Goal: Task Accomplishment & Management: Manage account settings

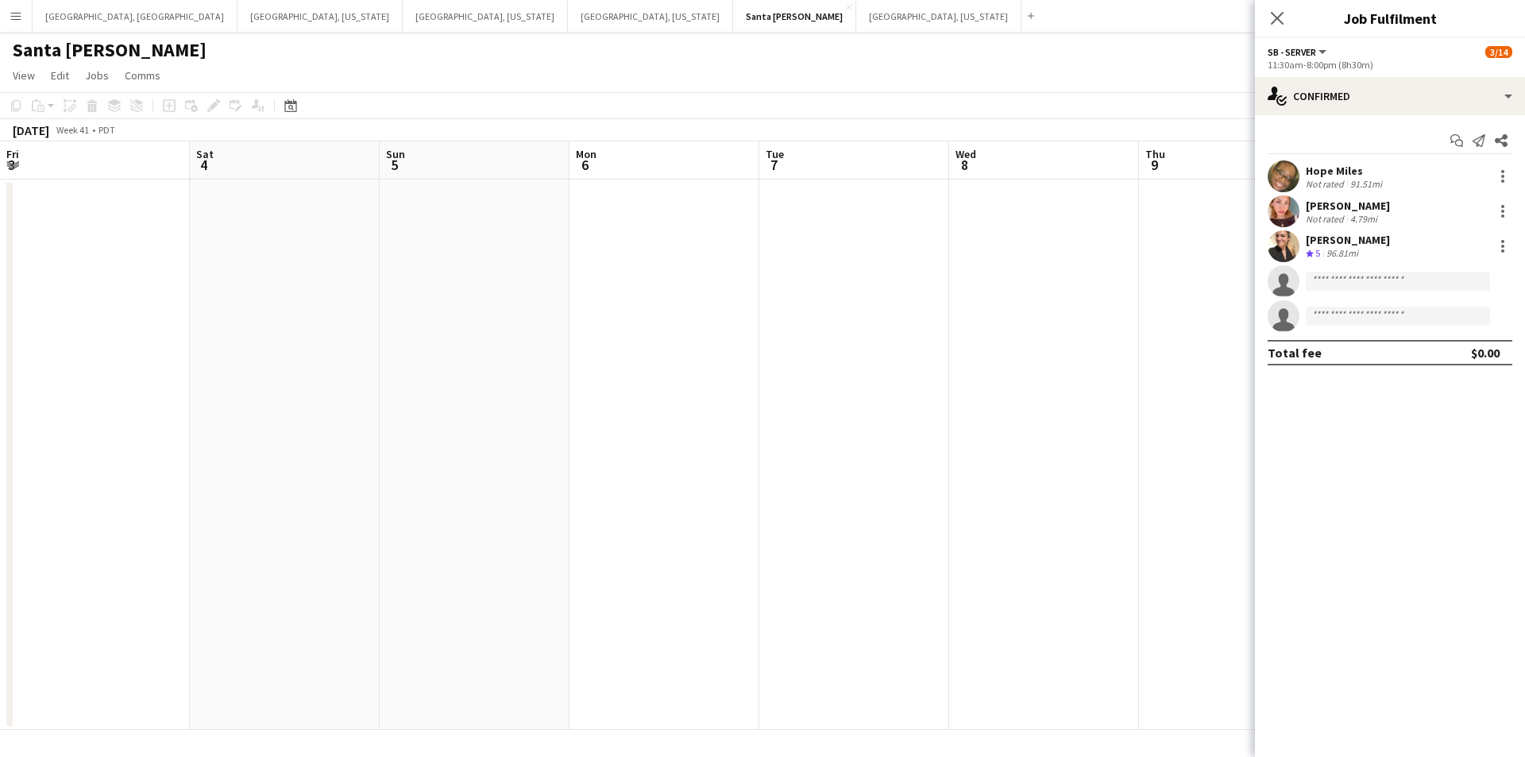
scroll to position [0, 680]
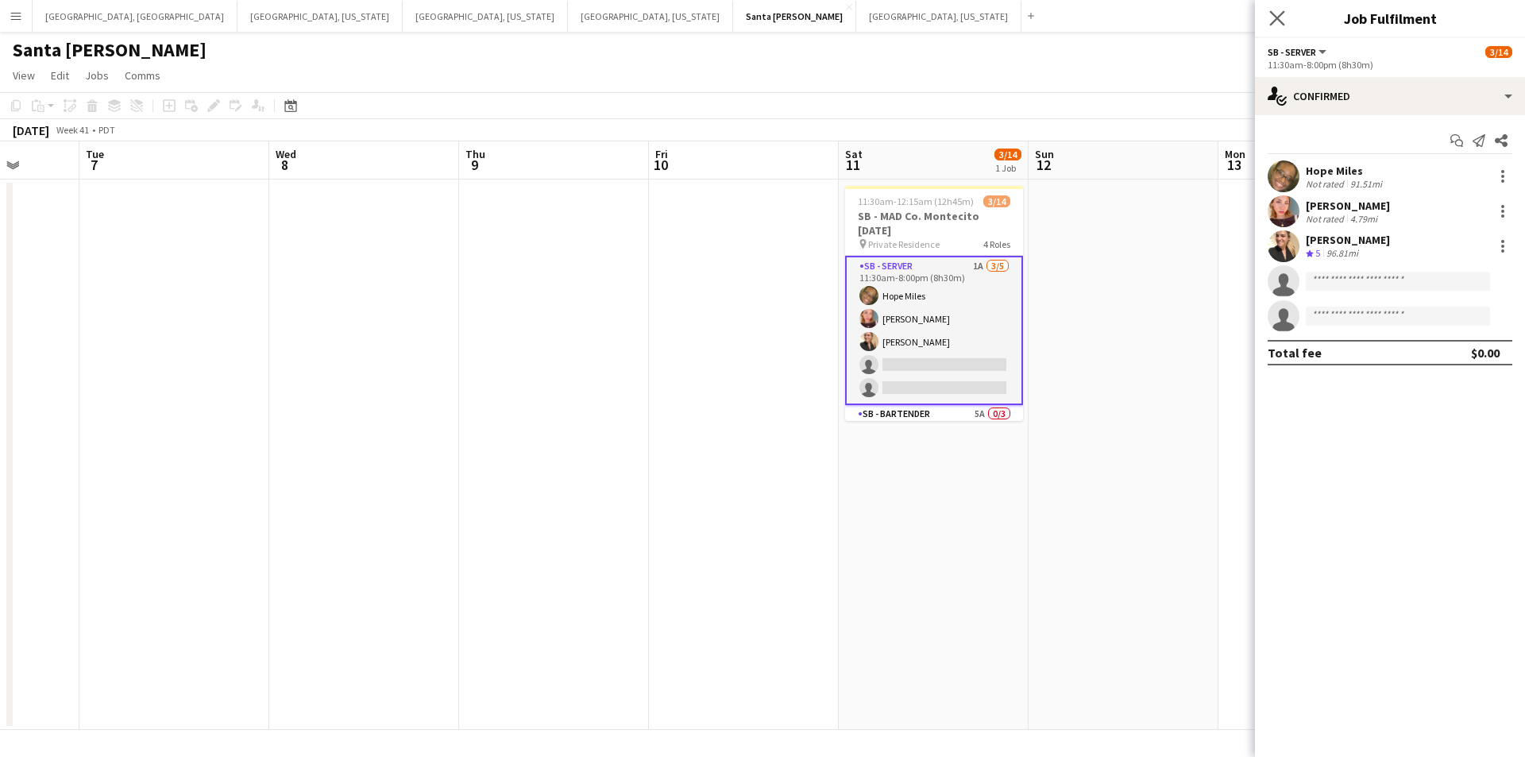
click at [1274, 27] on app-icon "Close pop-in" at bounding box center [1277, 18] width 23 height 23
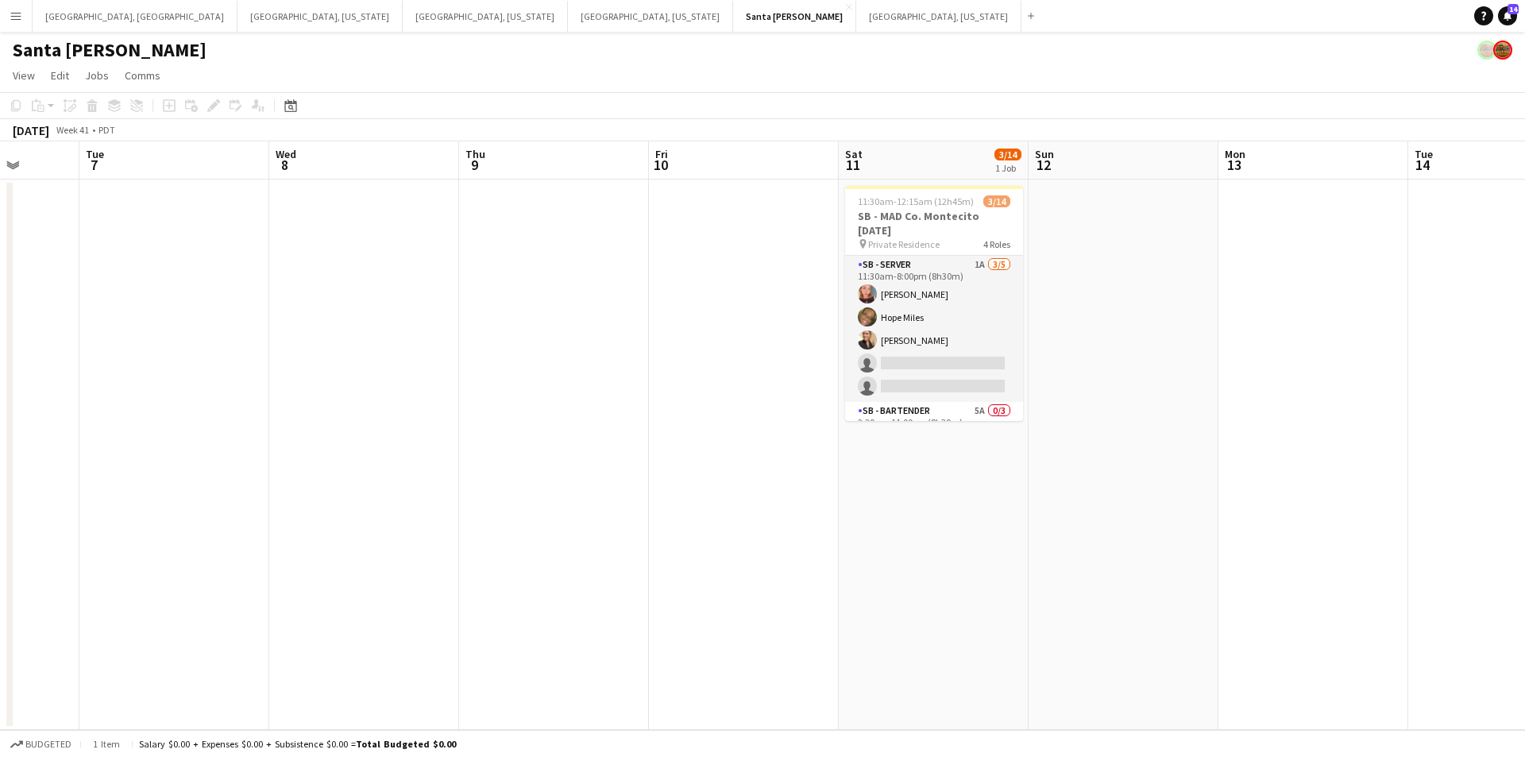
click at [9, 14] on button "Menu" at bounding box center [16, 16] width 32 height 32
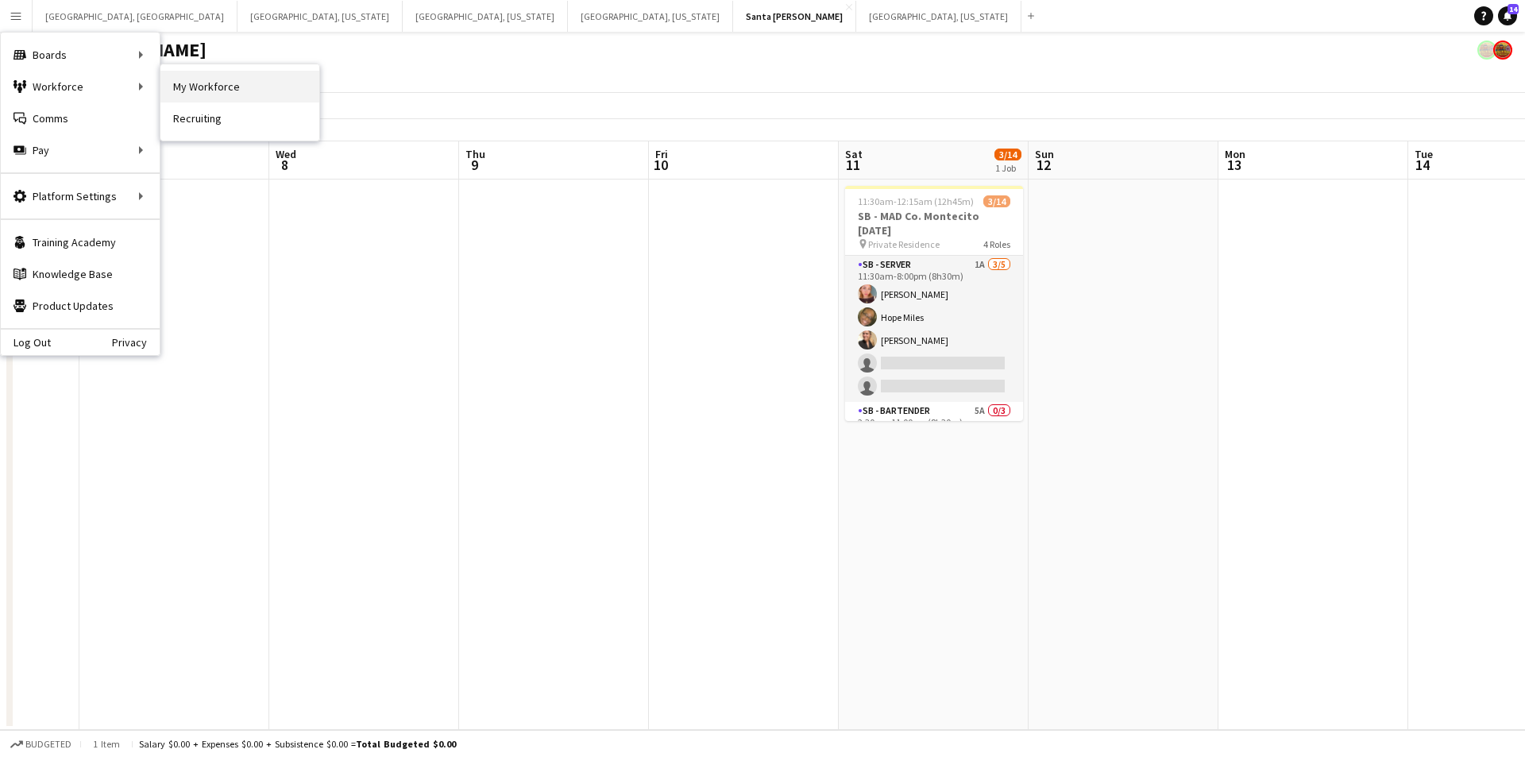
click at [214, 79] on link "My Workforce" at bounding box center [239, 87] width 159 height 32
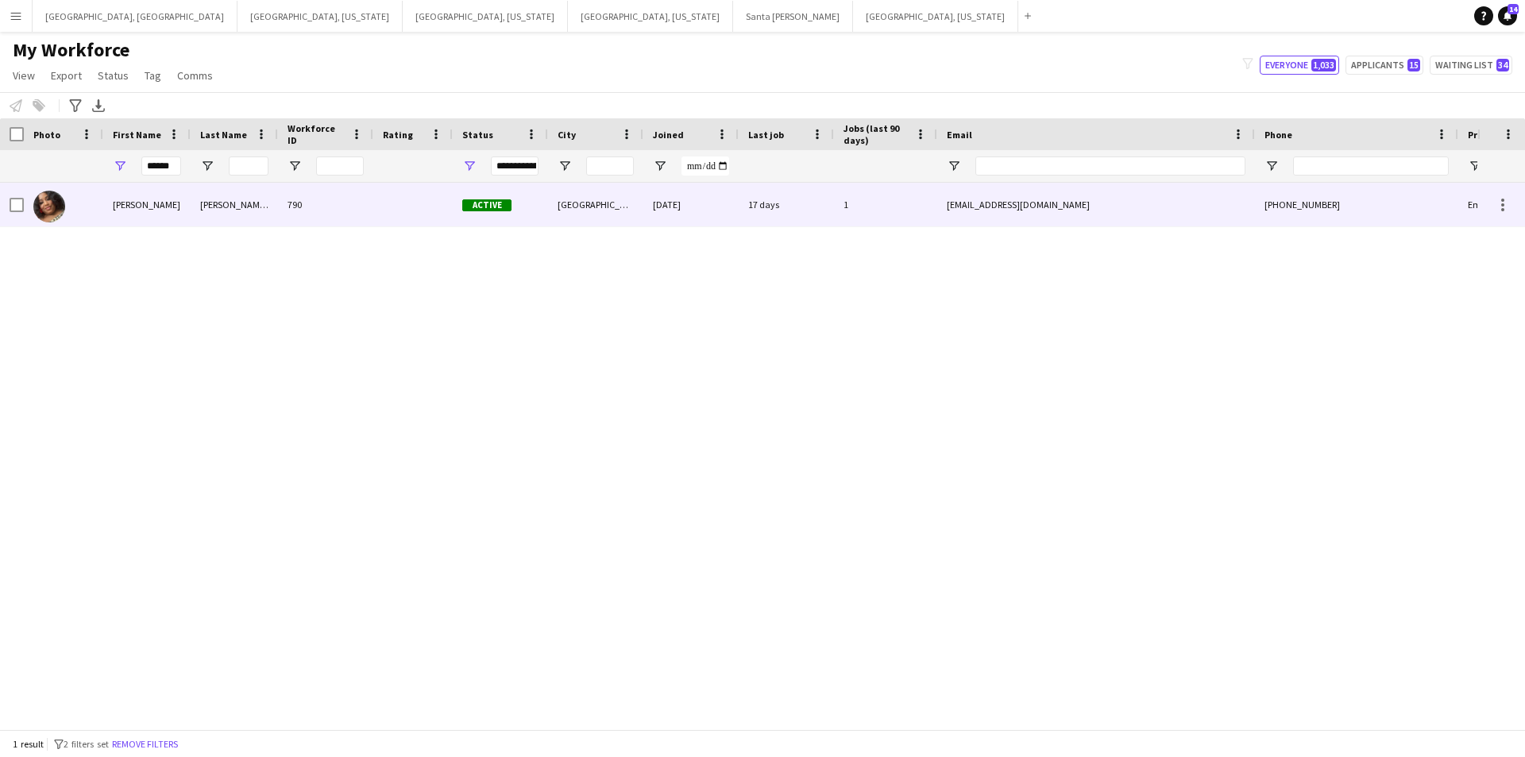
click at [212, 201] on div "[PERSON_NAME] [PERSON_NAME]" at bounding box center [234, 205] width 87 height 44
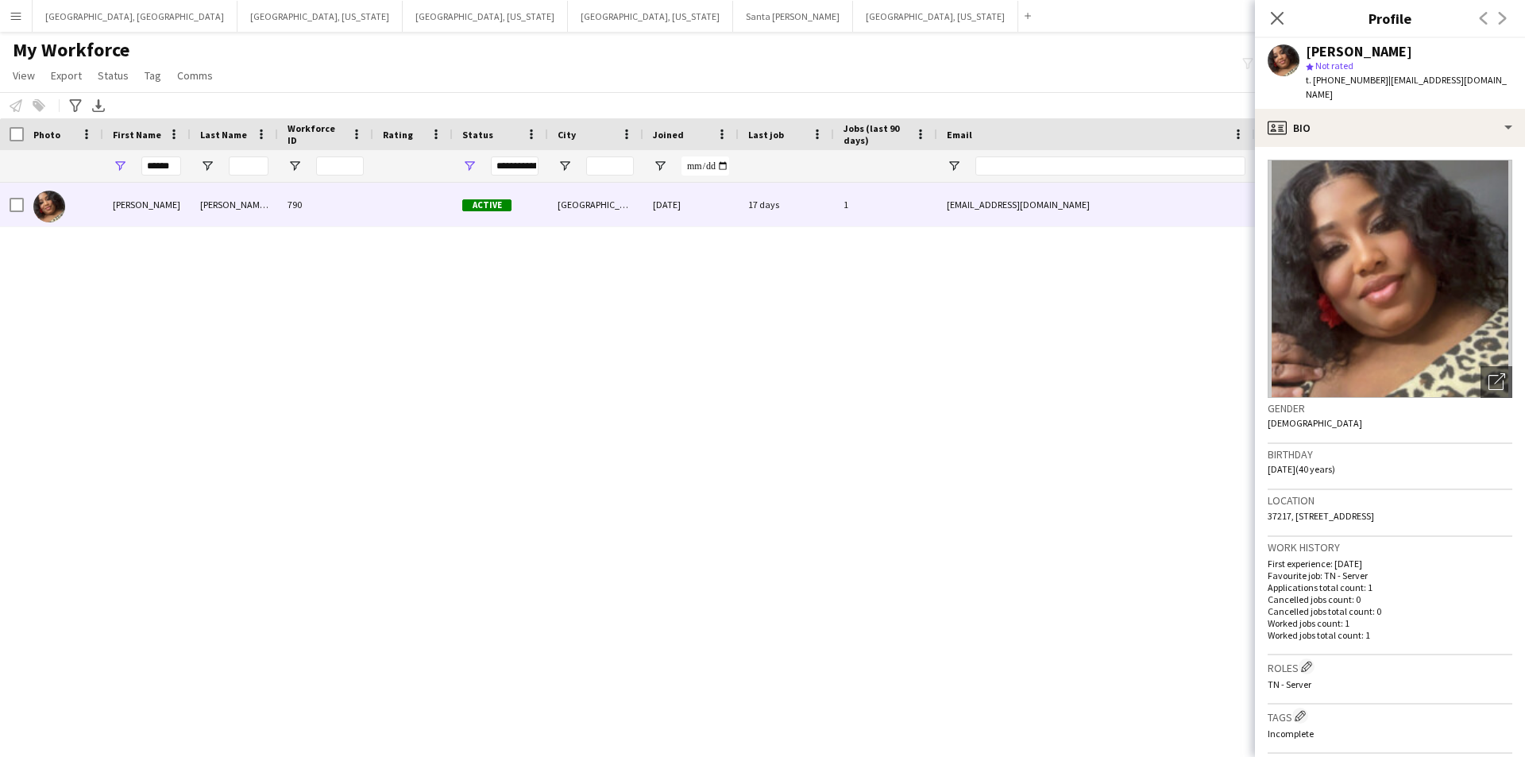
scroll to position [525, 0]
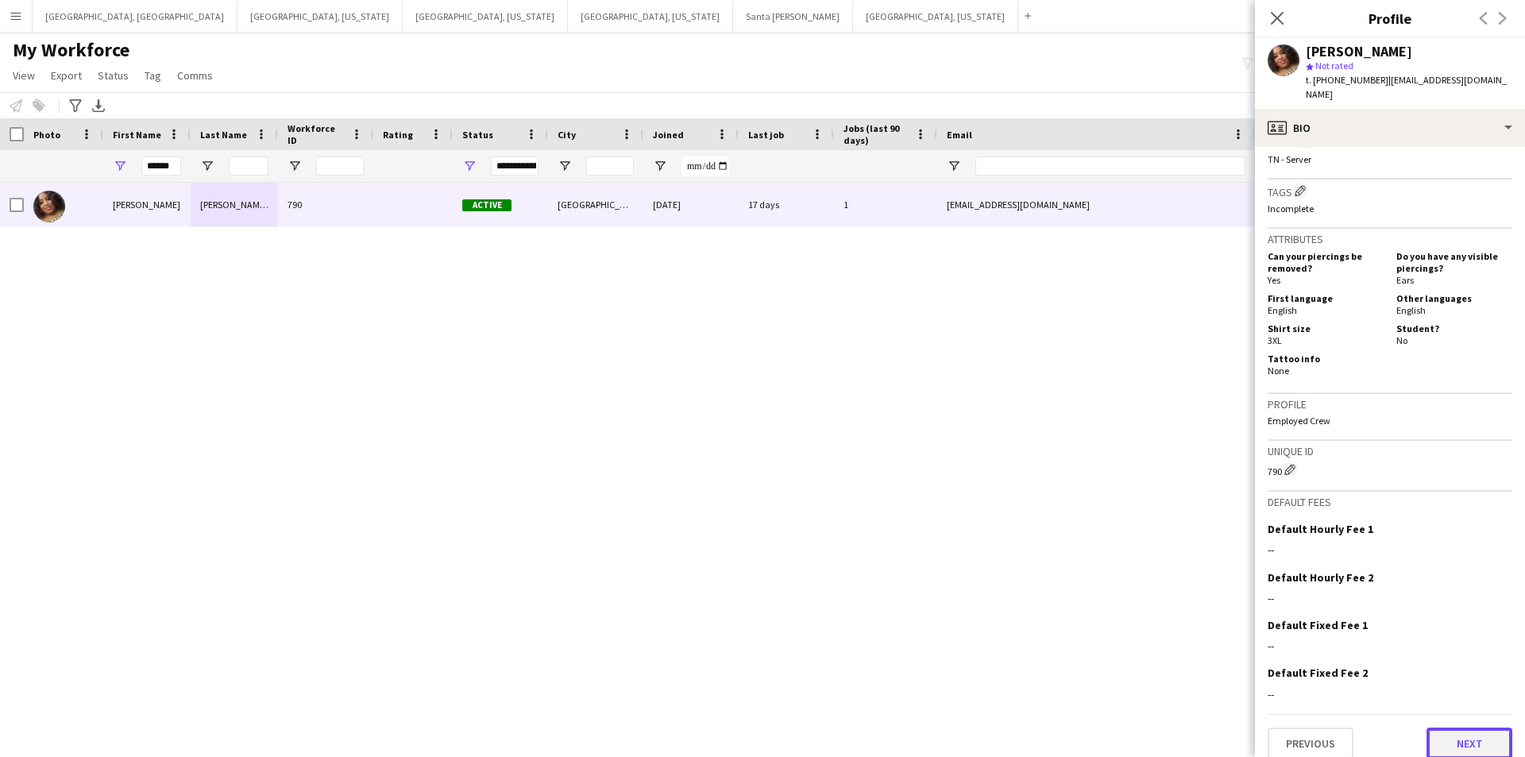
click at [1454, 728] on button "Next" at bounding box center [1470, 744] width 86 height 32
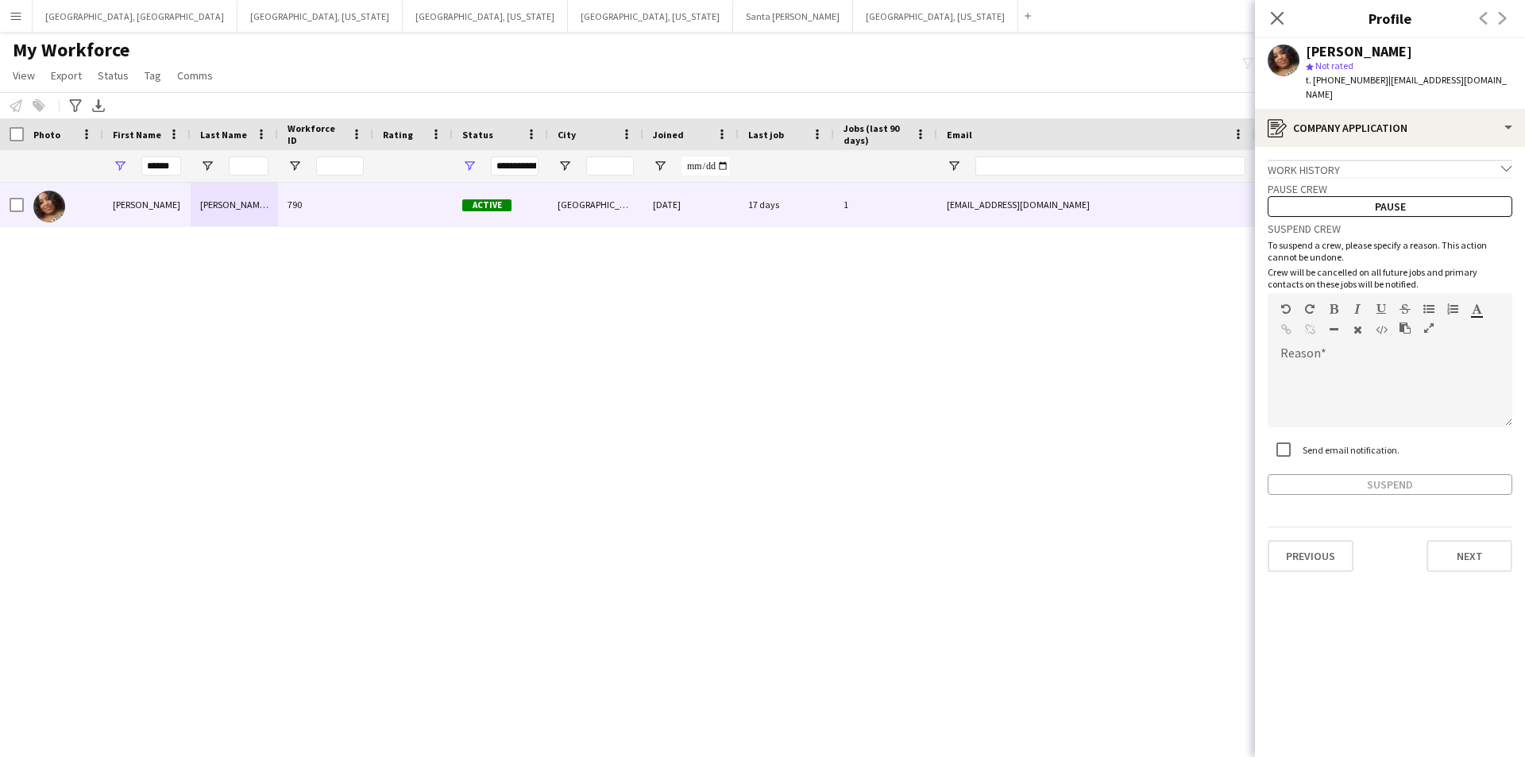
click at [1467, 527] on div "Previous Next" at bounding box center [1390, 549] width 245 height 45
click at [1498, 566] on app-crew-profile-application "Work history chevron-down Incomplete Pause crew Pause Suspend crew To suspend a…" at bounding box center [1390, 452] width 270 height 610
click at [1479, 553] on button "Next" at bounding box center [1470, 556] width 86 height 32
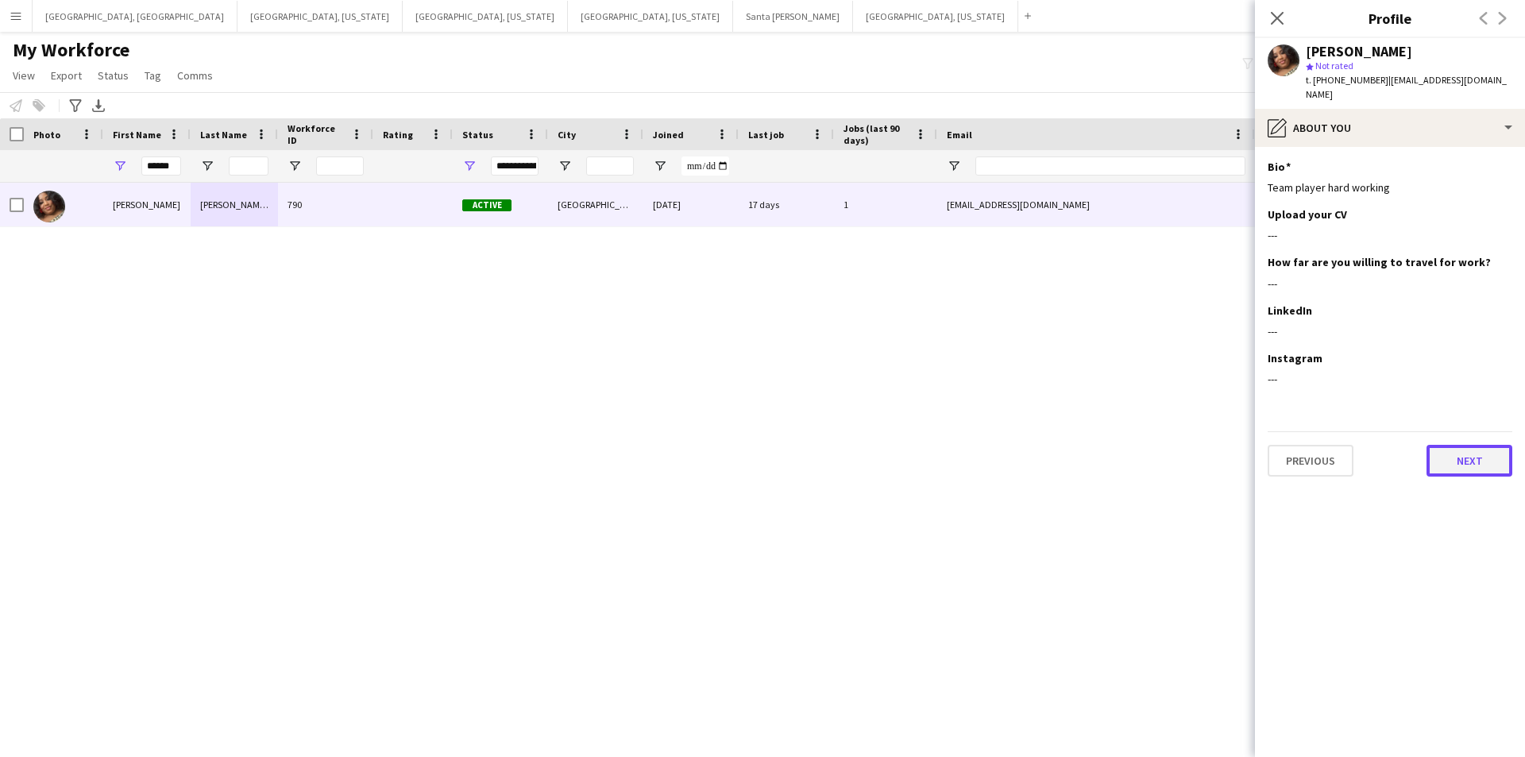
click at [1474, 445] on button "Next" at bounding box center [1470, 461] width 86 height 32
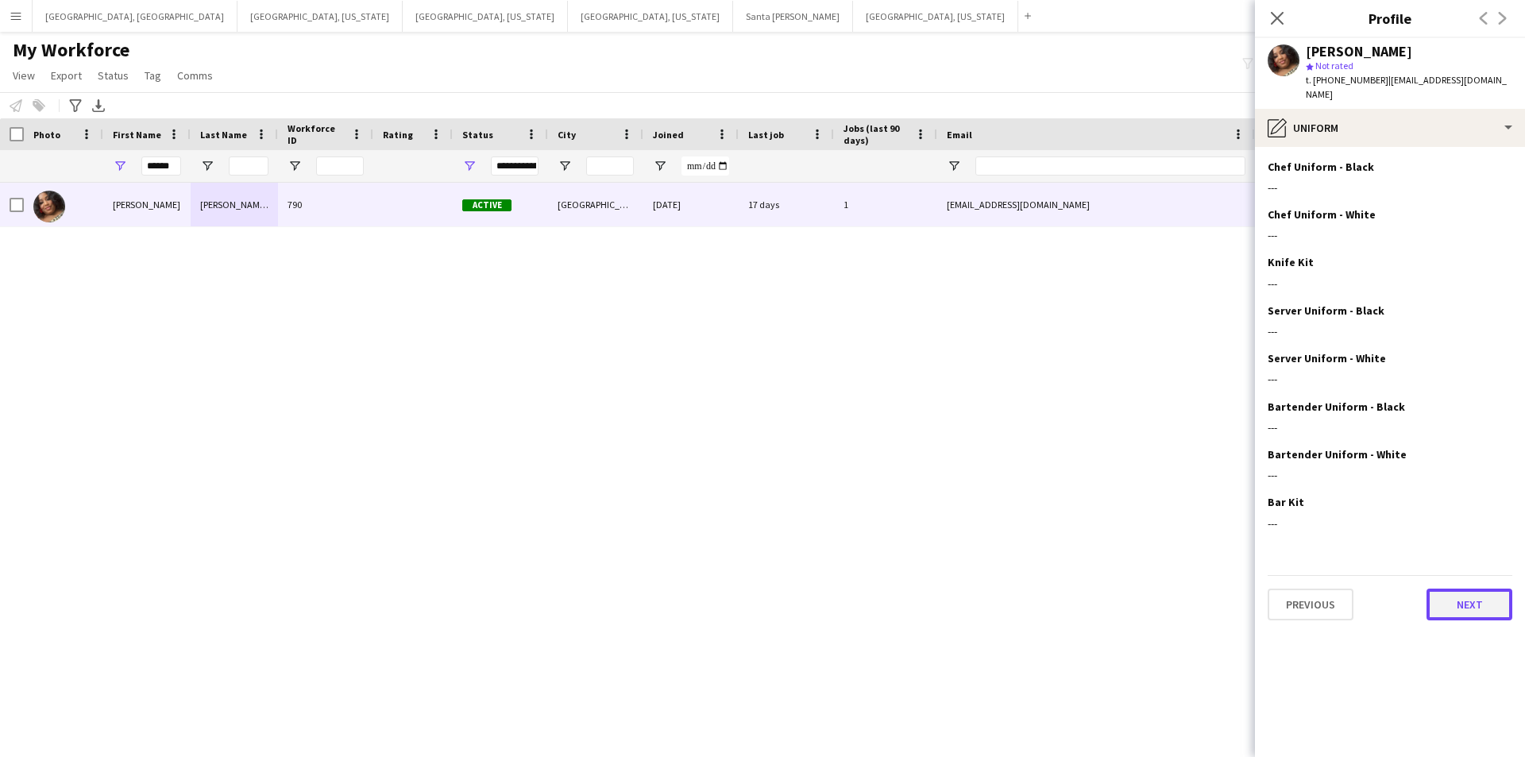
click at [1489, 599] on button "Next" at bounding box center [1470, 605] width 86 height 32
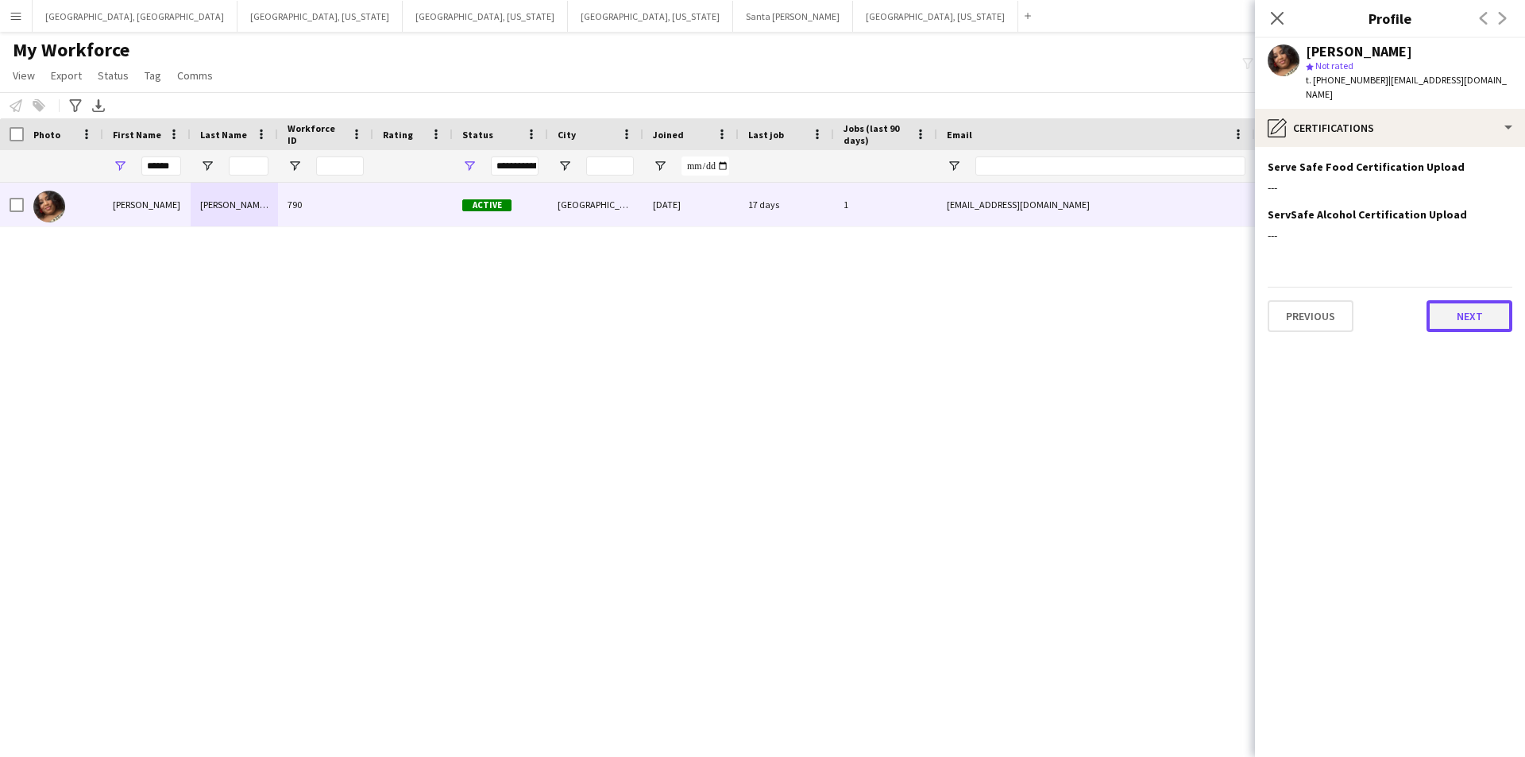
click at [1475, 300] on button "Next" at bounding box center [1470, 316] width 86 height 32
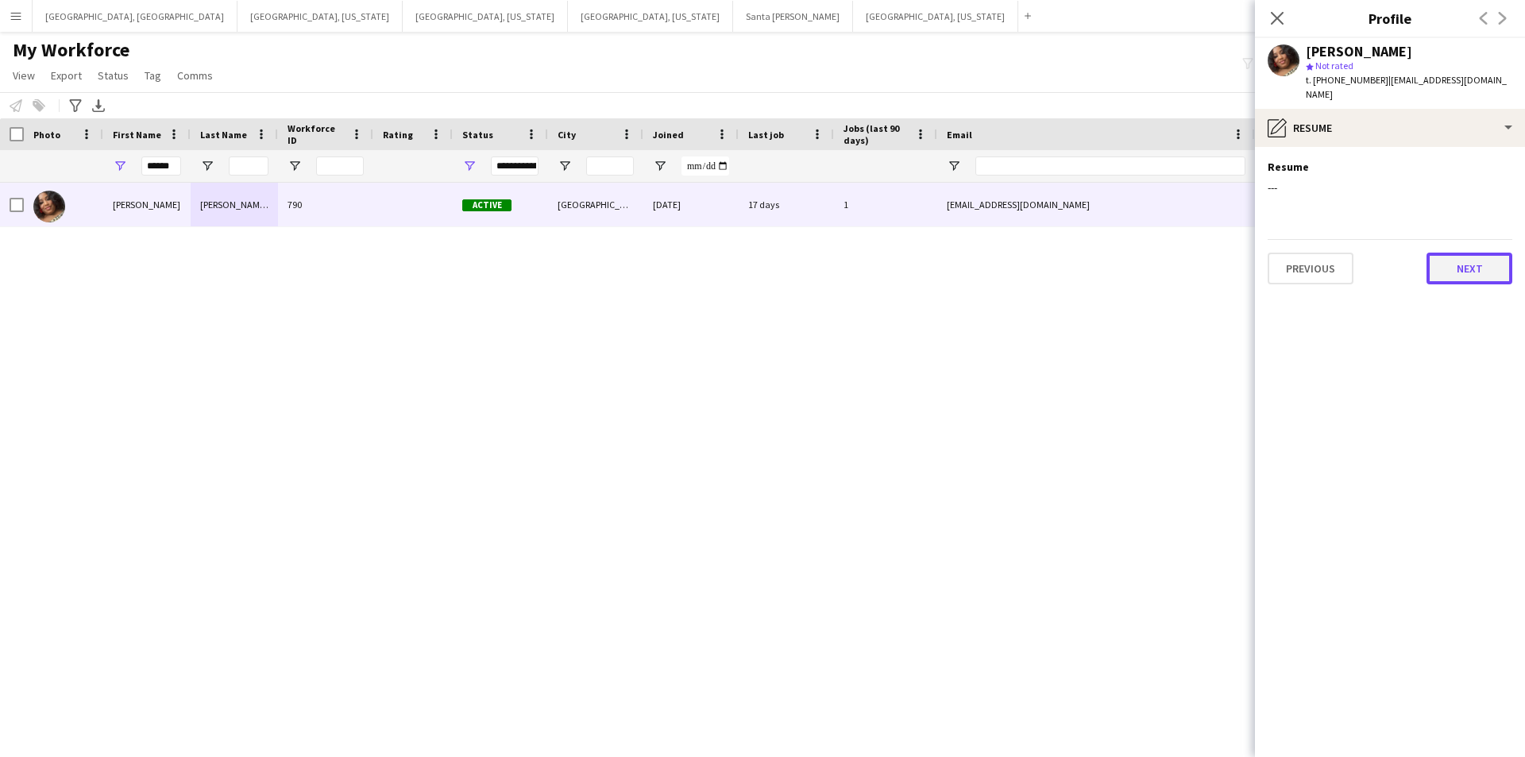
click at [1466, 263] on button "Next" at bounding box center [1470, 269] width 86 height 32
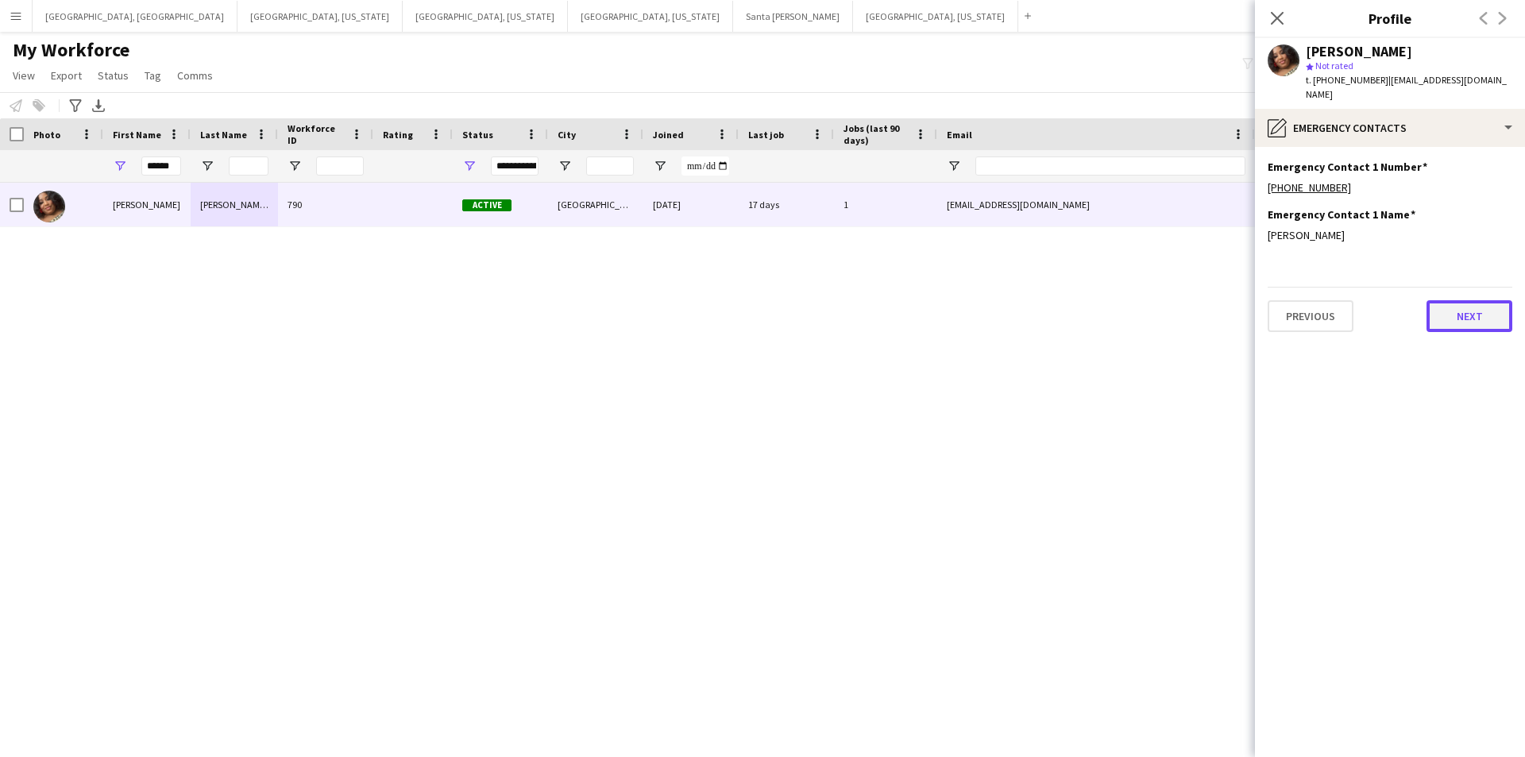
click at [1463, 312] on button "Next" at bounding box center [1470, 316] width 86 height 32
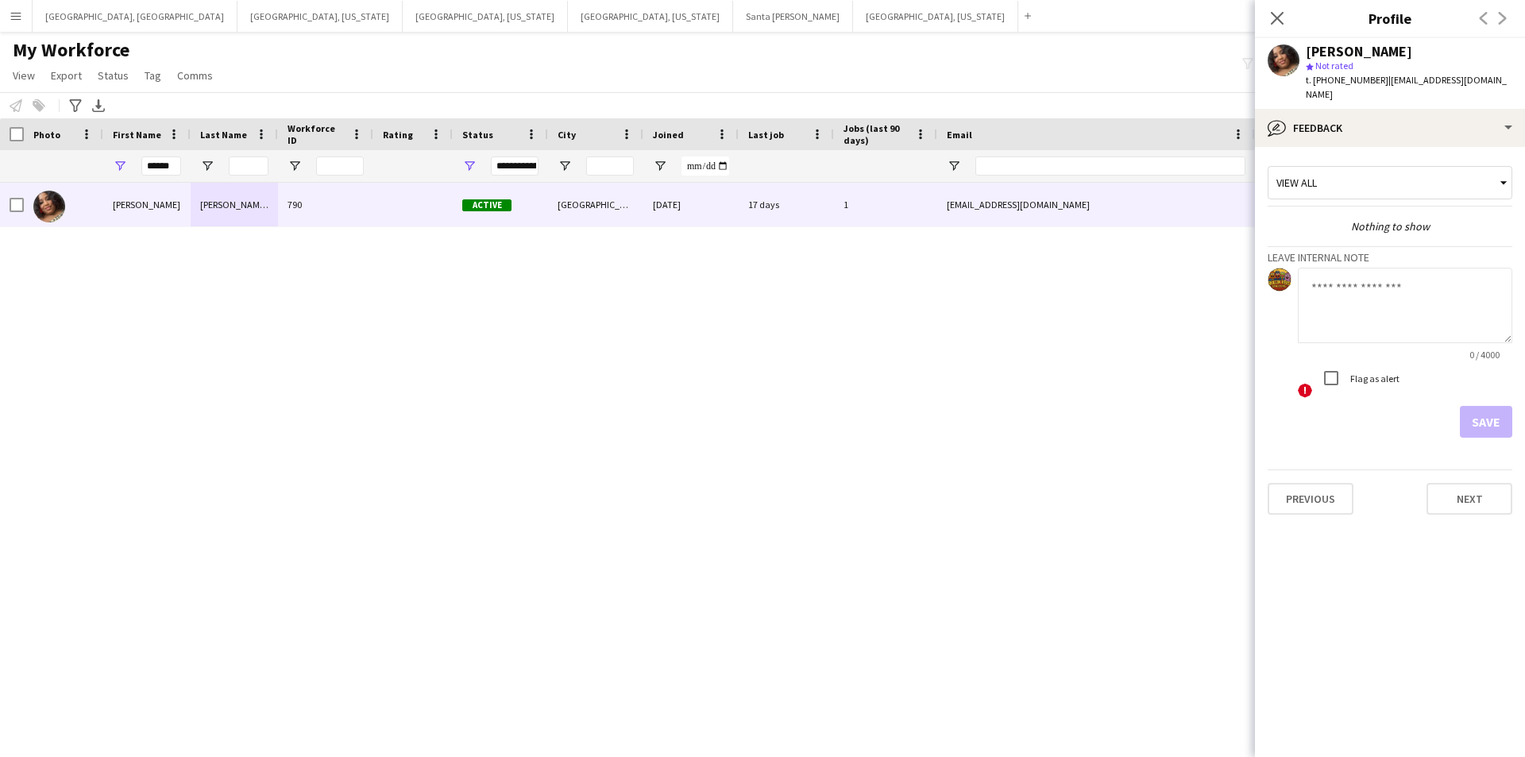
click at [1393, 309] on textarea at bounding box center [1405, 305] width 214 height 75
type textarea "**********"
click at [1332, 277] on textarea "**********" at bounding box center [1405, 305] width 214 height 75
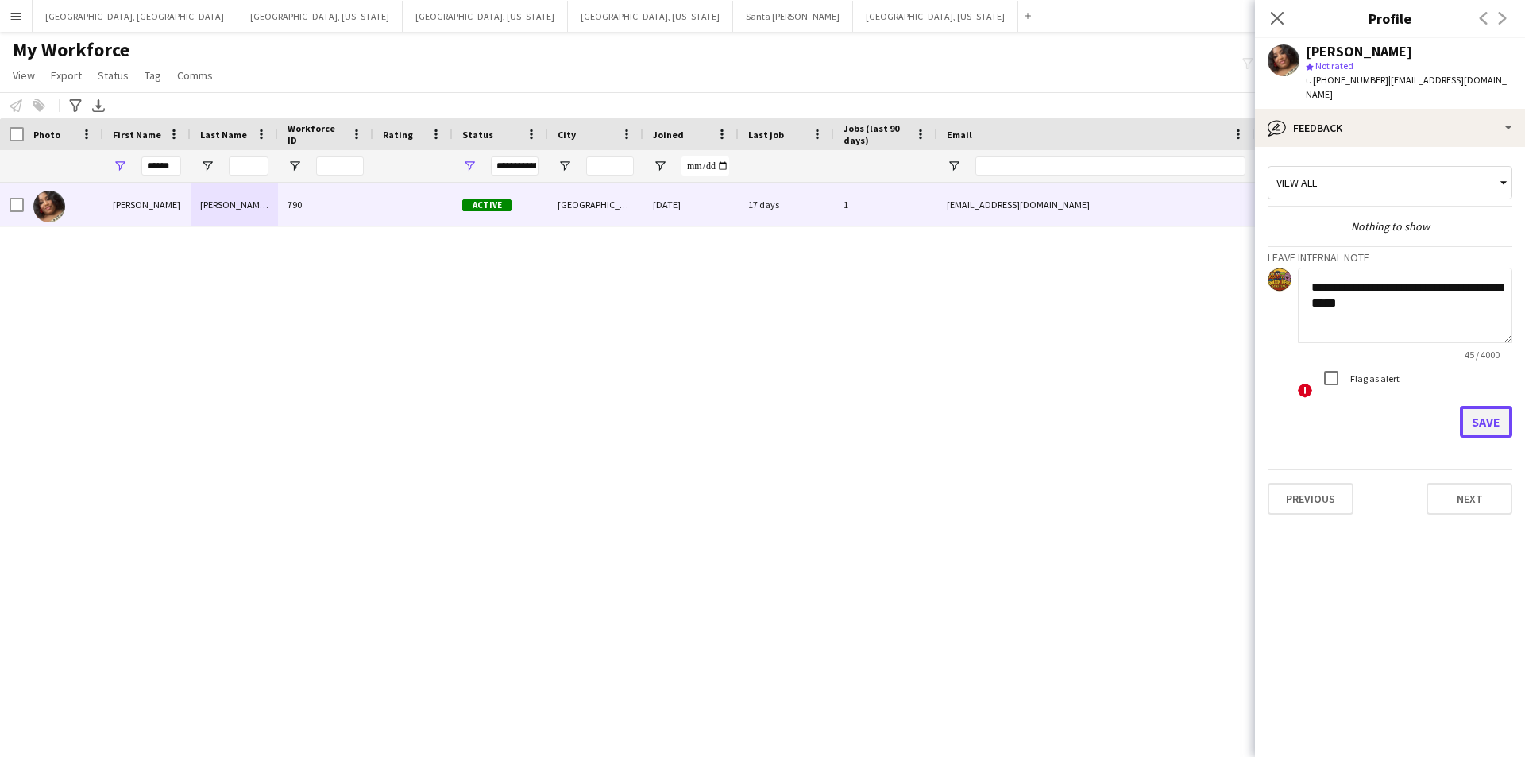
click at [1482, 411] on button "Save" at bounding box center [1486, 422] width 52 height 32
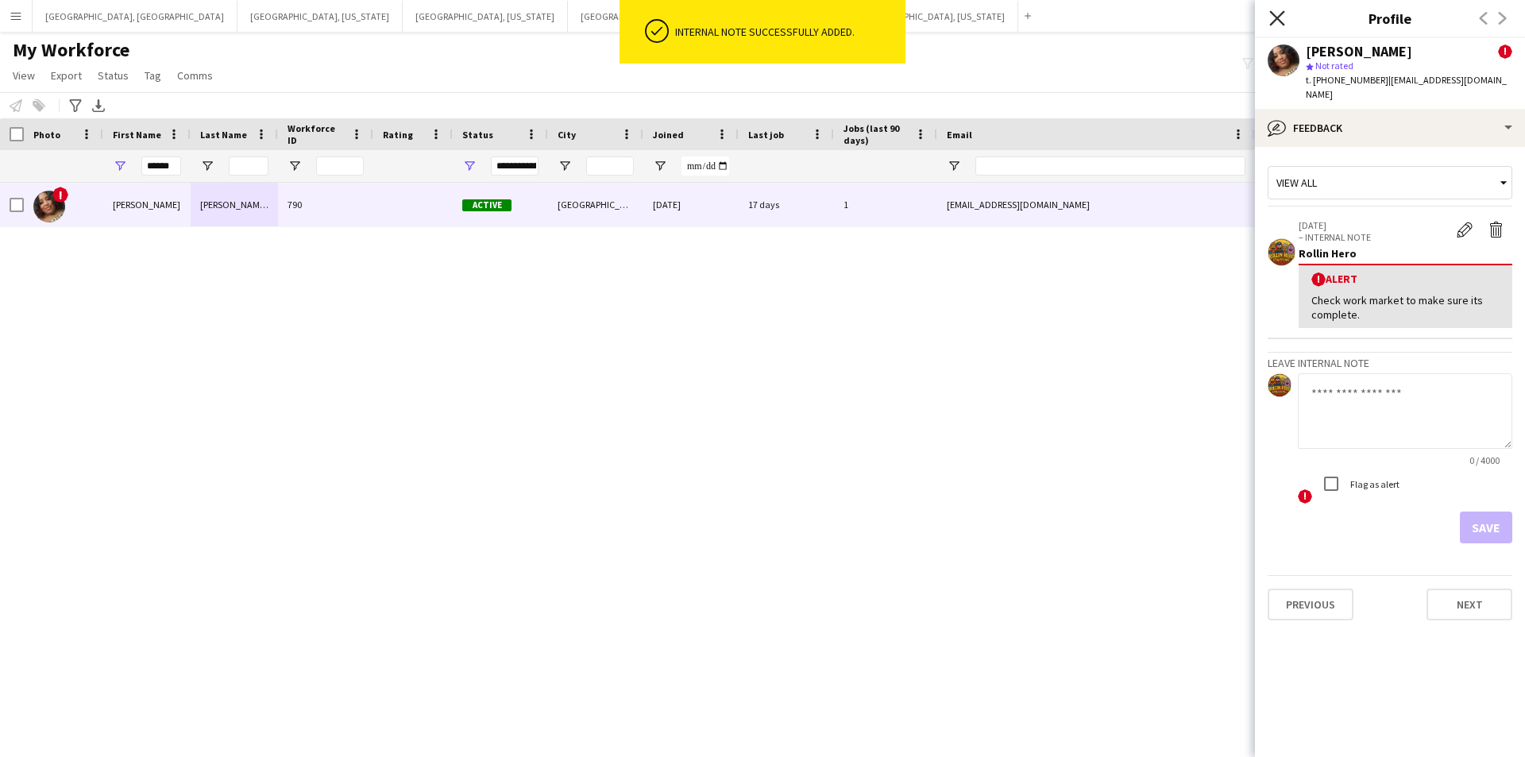
click at [1285, 15] on icon "Close pop-in" at bounding box center [1276, 17] width 15 height 15
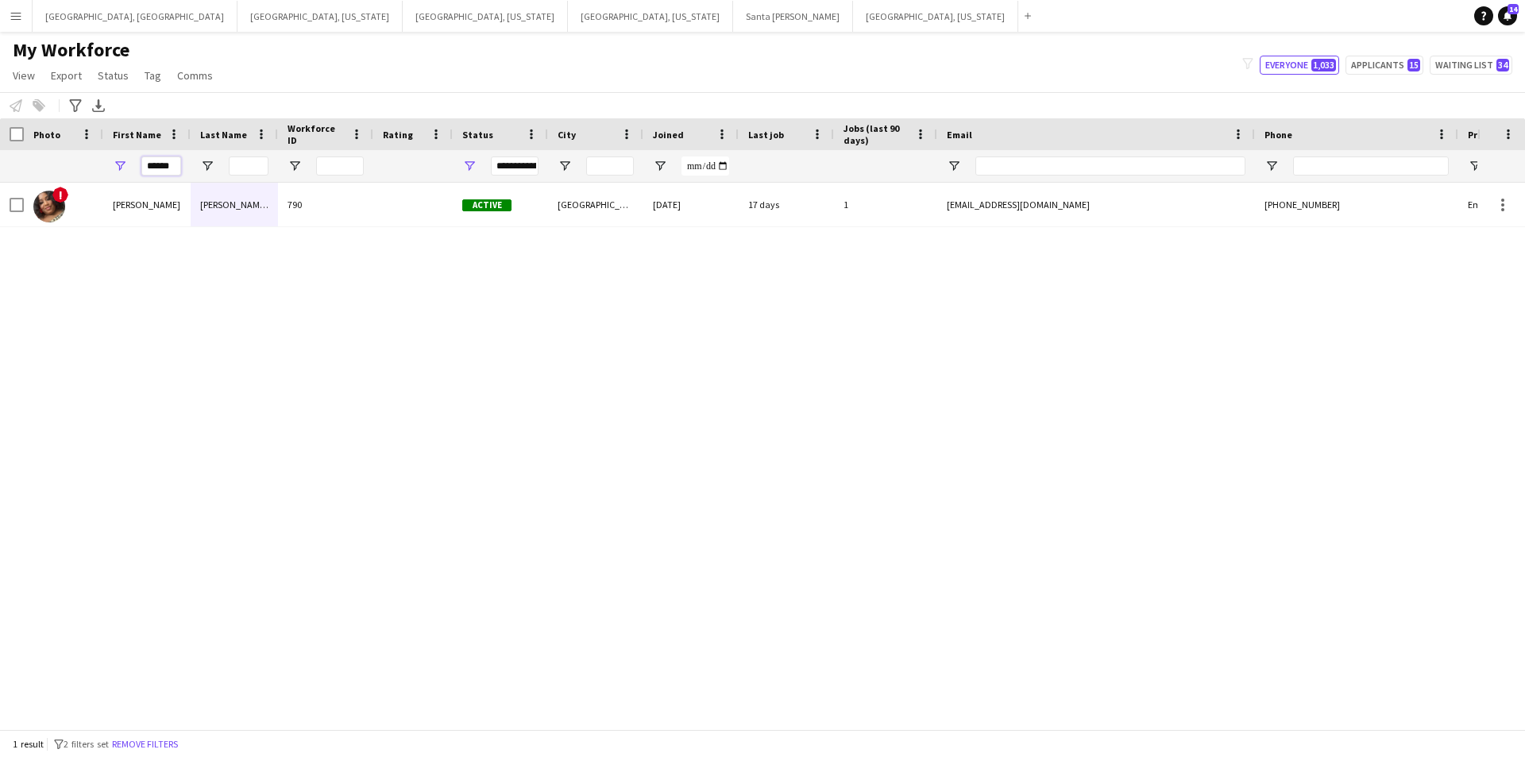
click at [166, 172] on input "******" at bounding box center [161, 165] width 40 height 19
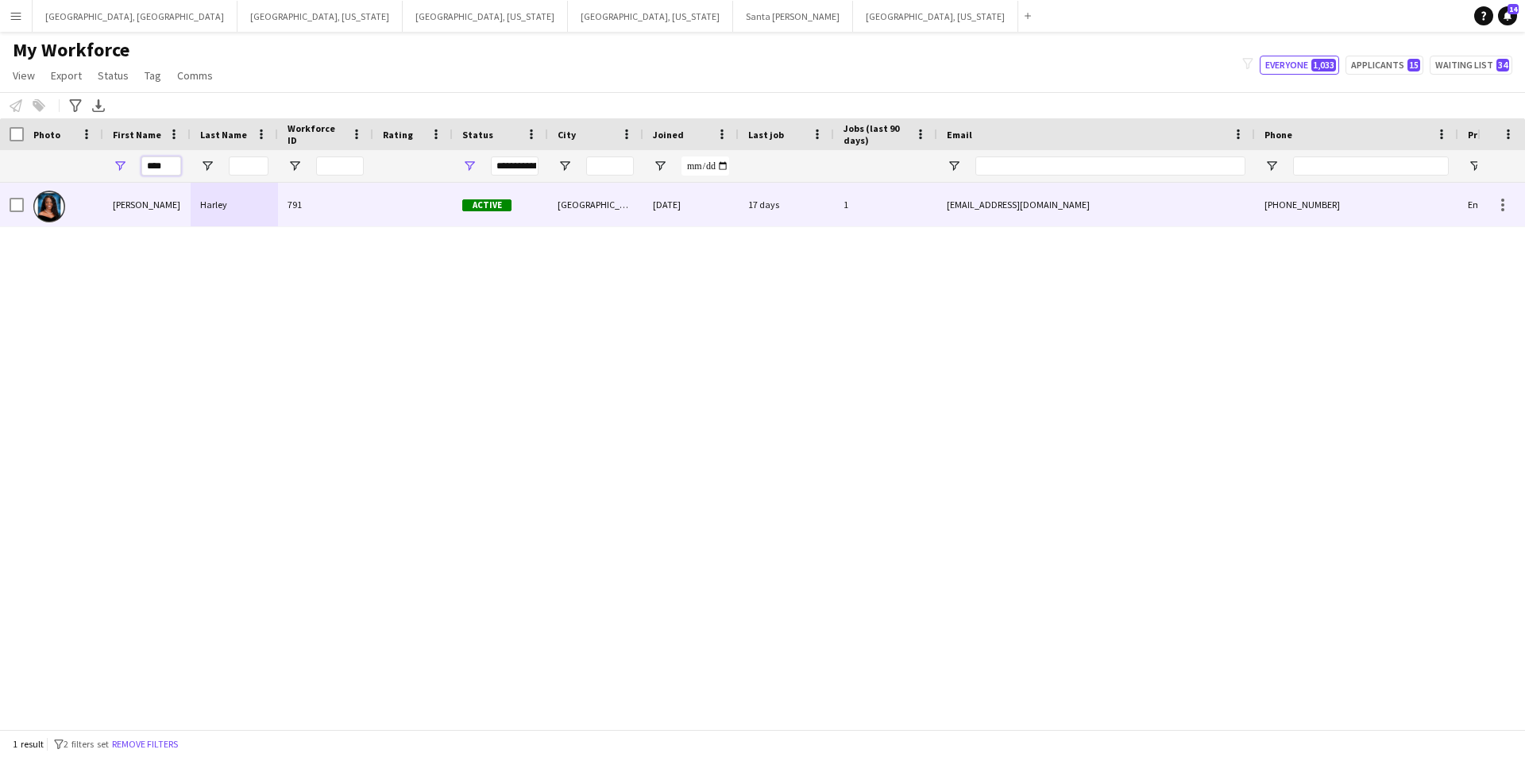
type input "****"
click at [230, 213] on div "Harley" at bounding box center [234, 205] width 87 height 44
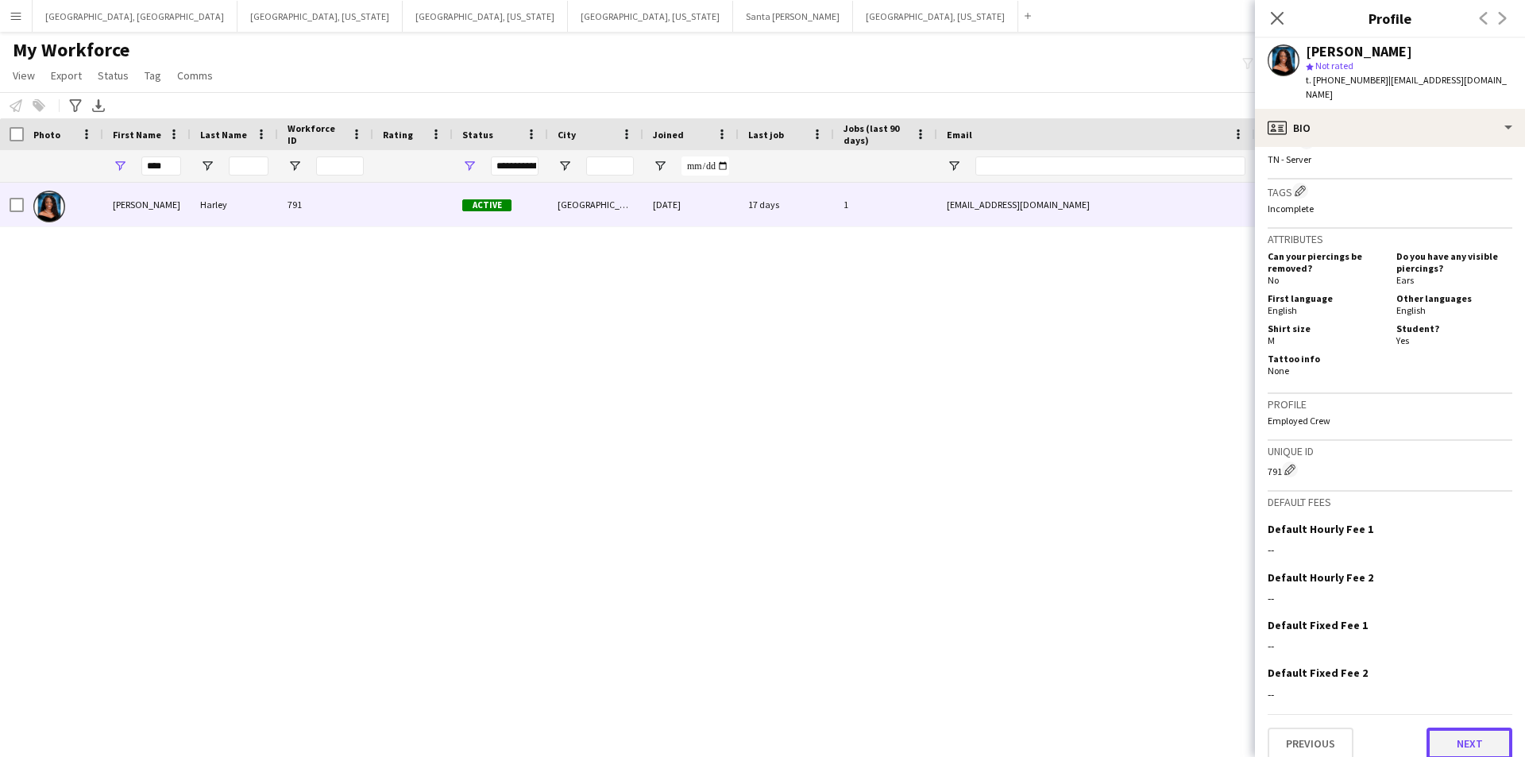
click at [1454, 728] on button "Next" at bounding box center [1470, 744] width 86 height 32
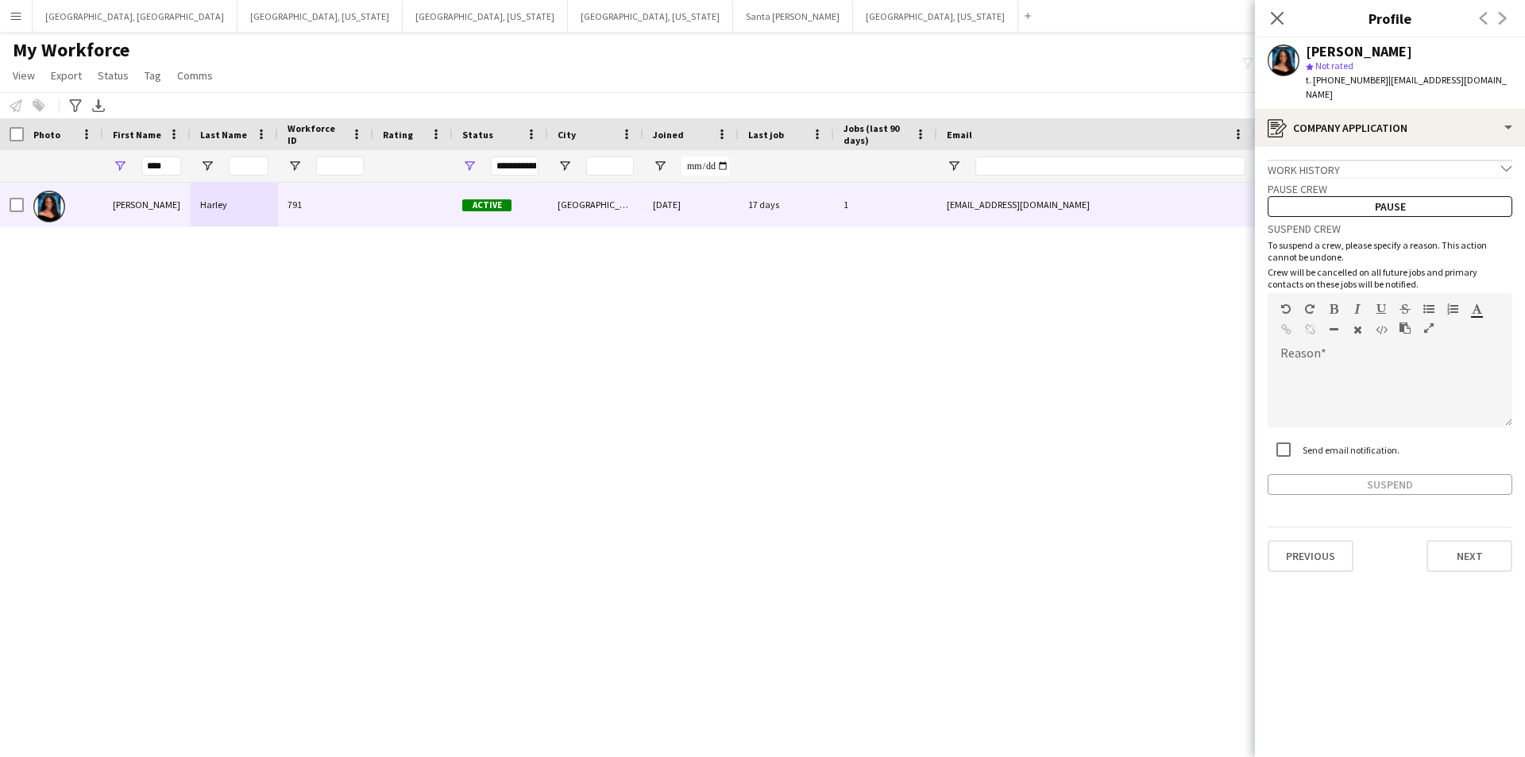
click at [1471, 527] on div "Previous Next" at bounding box center [1390, 549] width 245 height 45
click at [1477, 540] on button "Next" at bounding box center [1470, 556] width 86 height 32
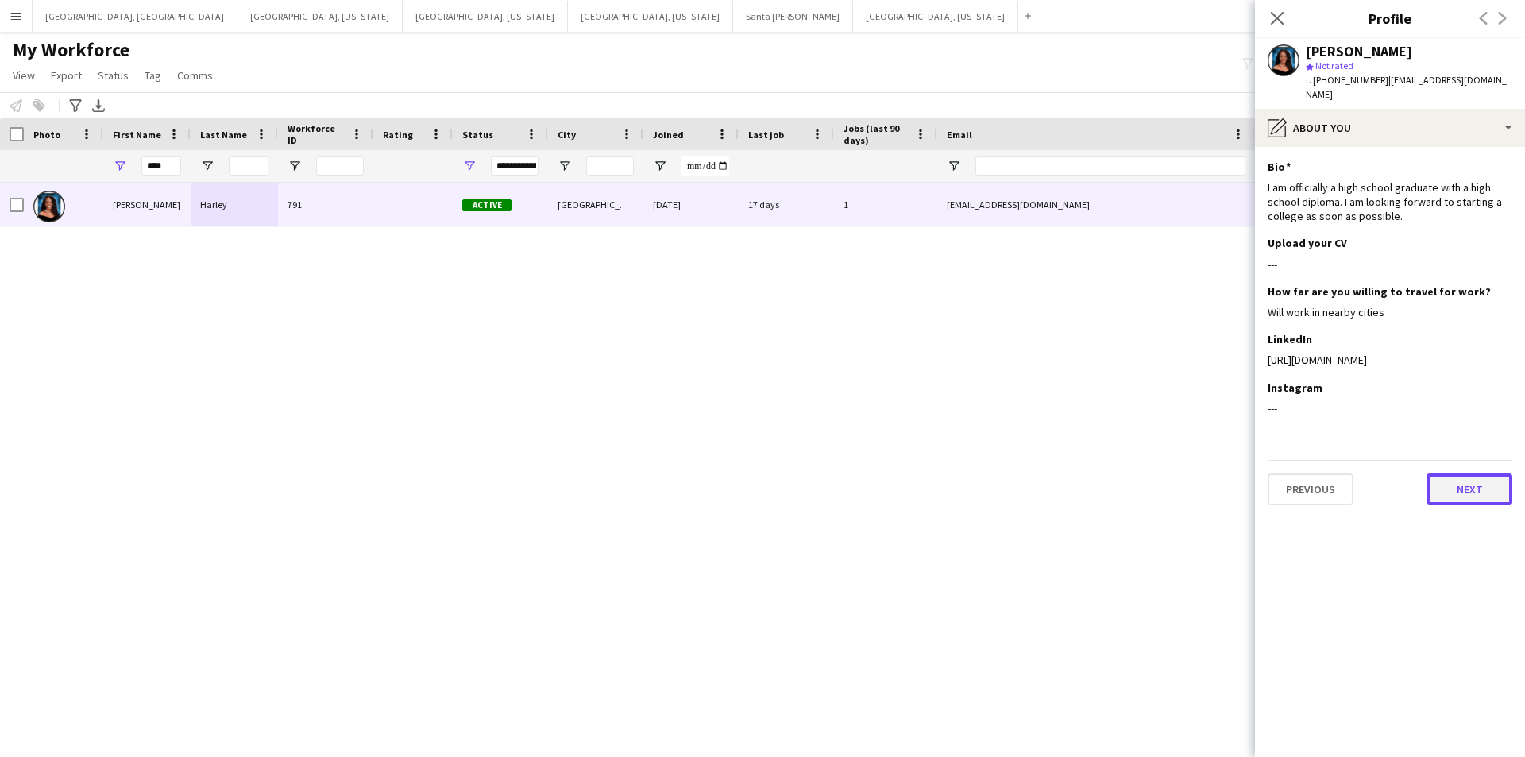
click at [1488, 483] on button "Next" at bounding box center [1470, 489] width 86 height 32
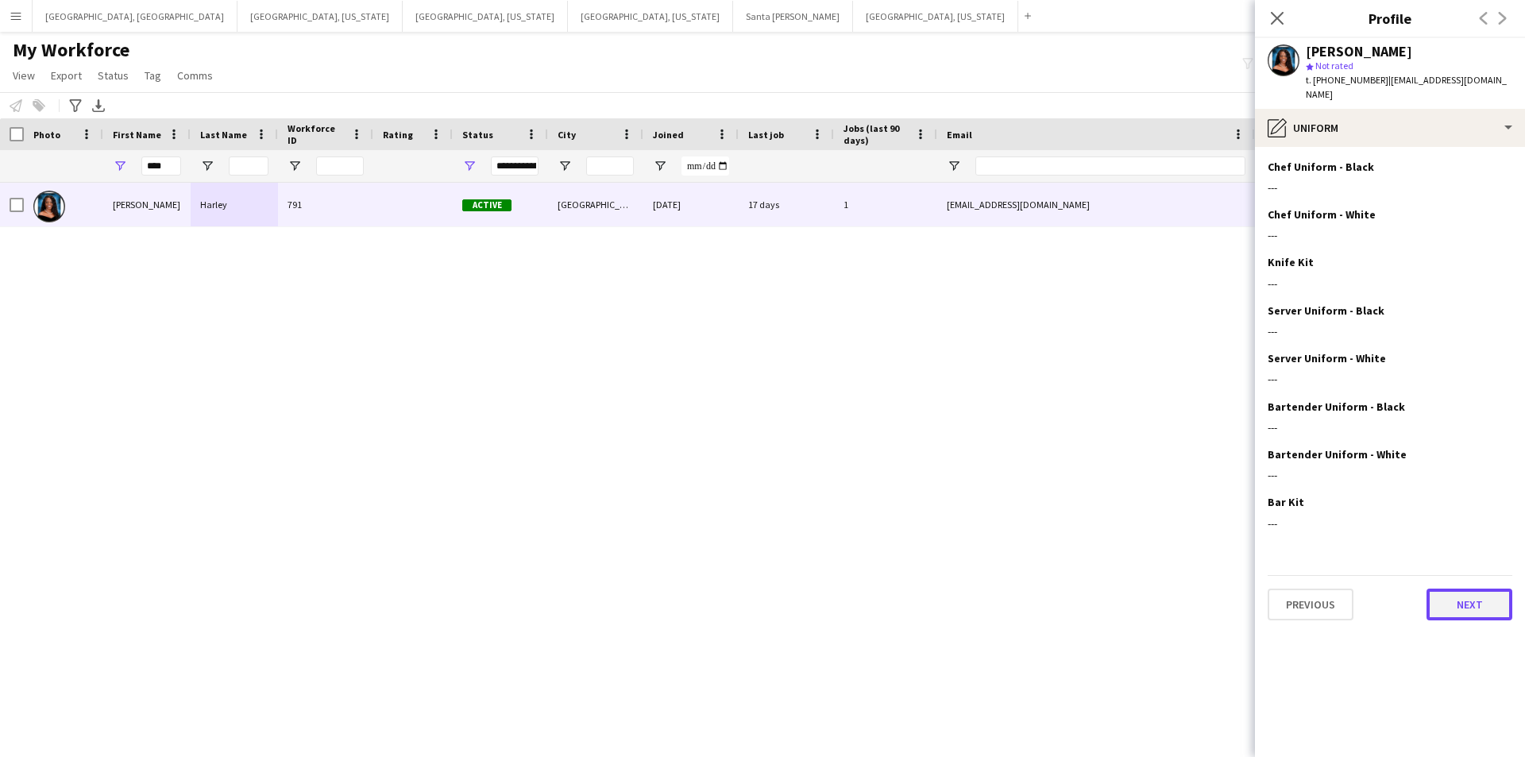
click at [1469, 600] on button "Next" at bounding box center [1470, 605] width 86 height 32
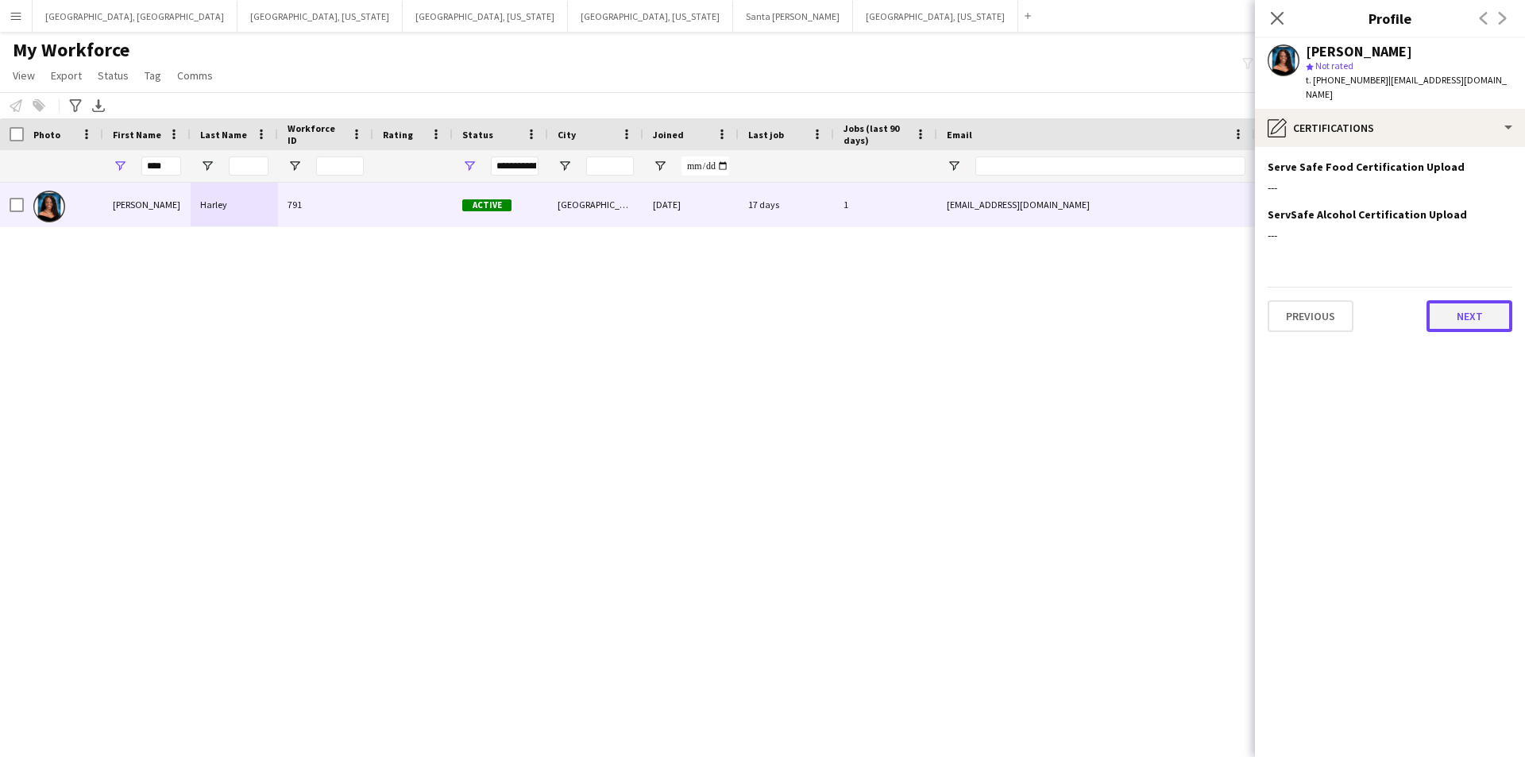
click at [1473, 300] on button "Next" at bounding box center [1470, 316] width 86 height 32
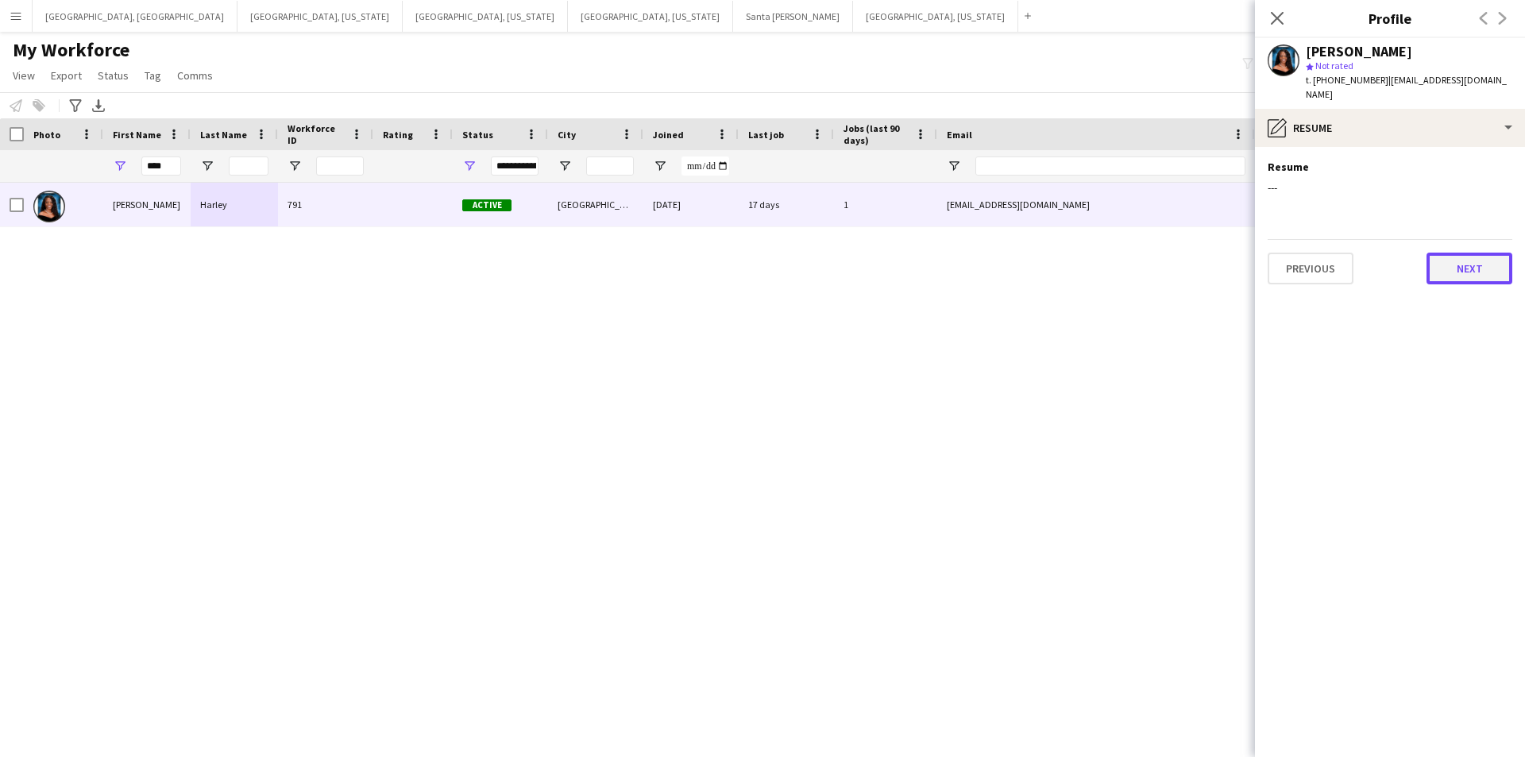
click at [1511, 253] on button "Next" at bounding box center [1470, 269] width 86 height 32
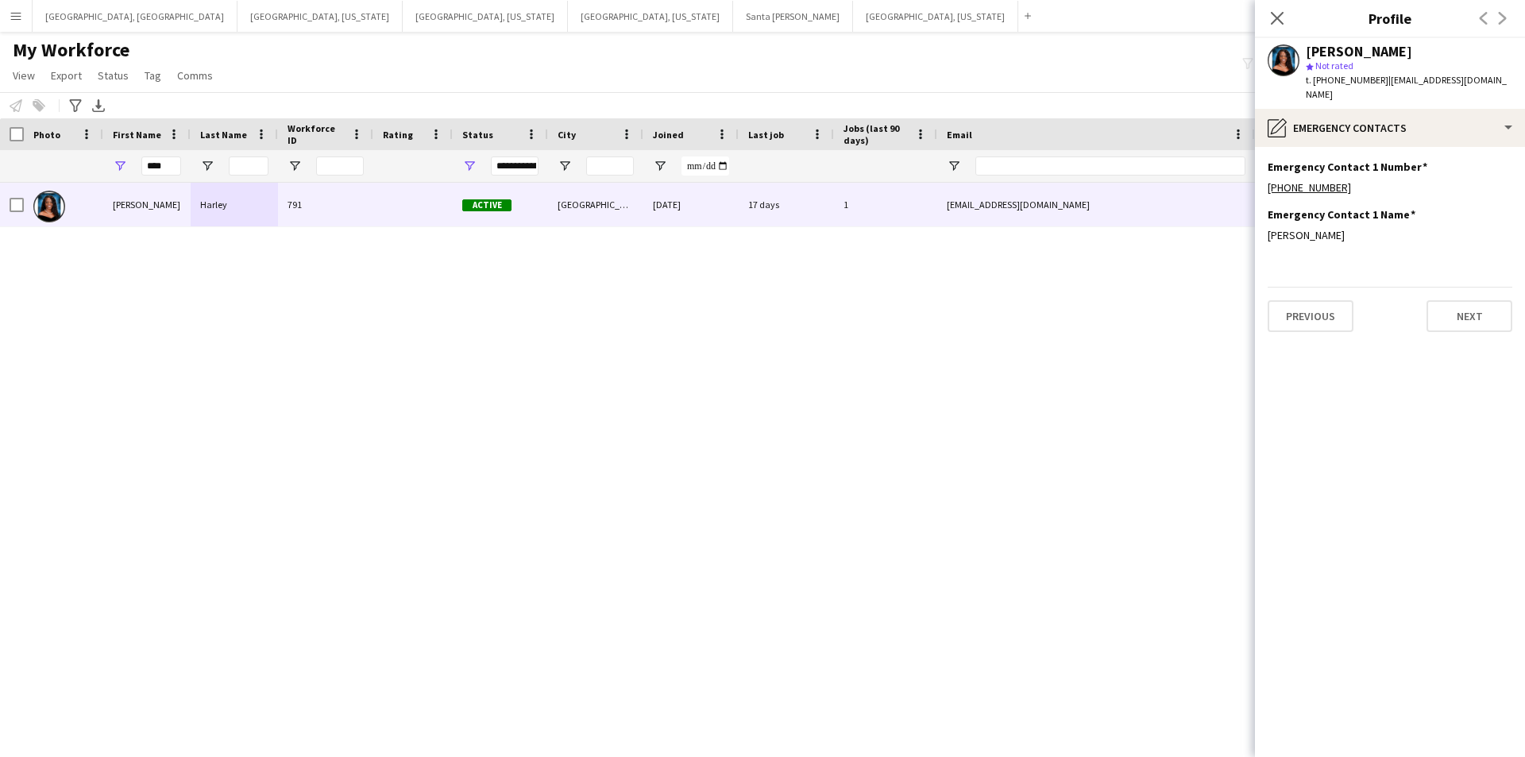
click at [1486, 287] on div "Previous Next" at bounding box center [1390, 309] width 245 height 45
click at [1486, 300] on button "Next" at bounding box center [1470, 316] width 86 height 32
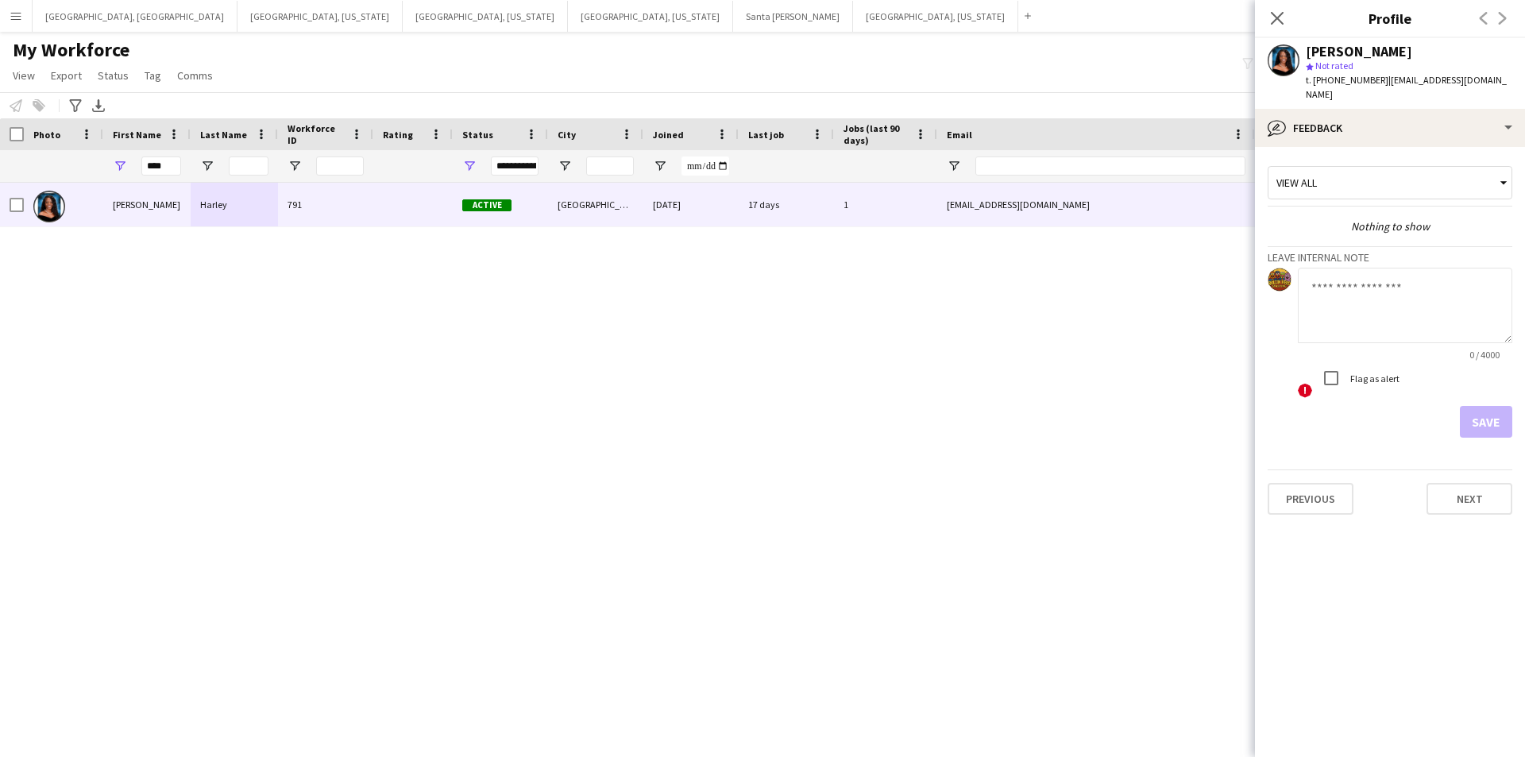
click at [1381, 283] on textarea at bounding box center [1405, 305] width 214 height 75
paste textarea "**********"
type textarea "**********"
click at [1464, 406] on button "Save" at bounding box center [1486, 422] width 52 height 32
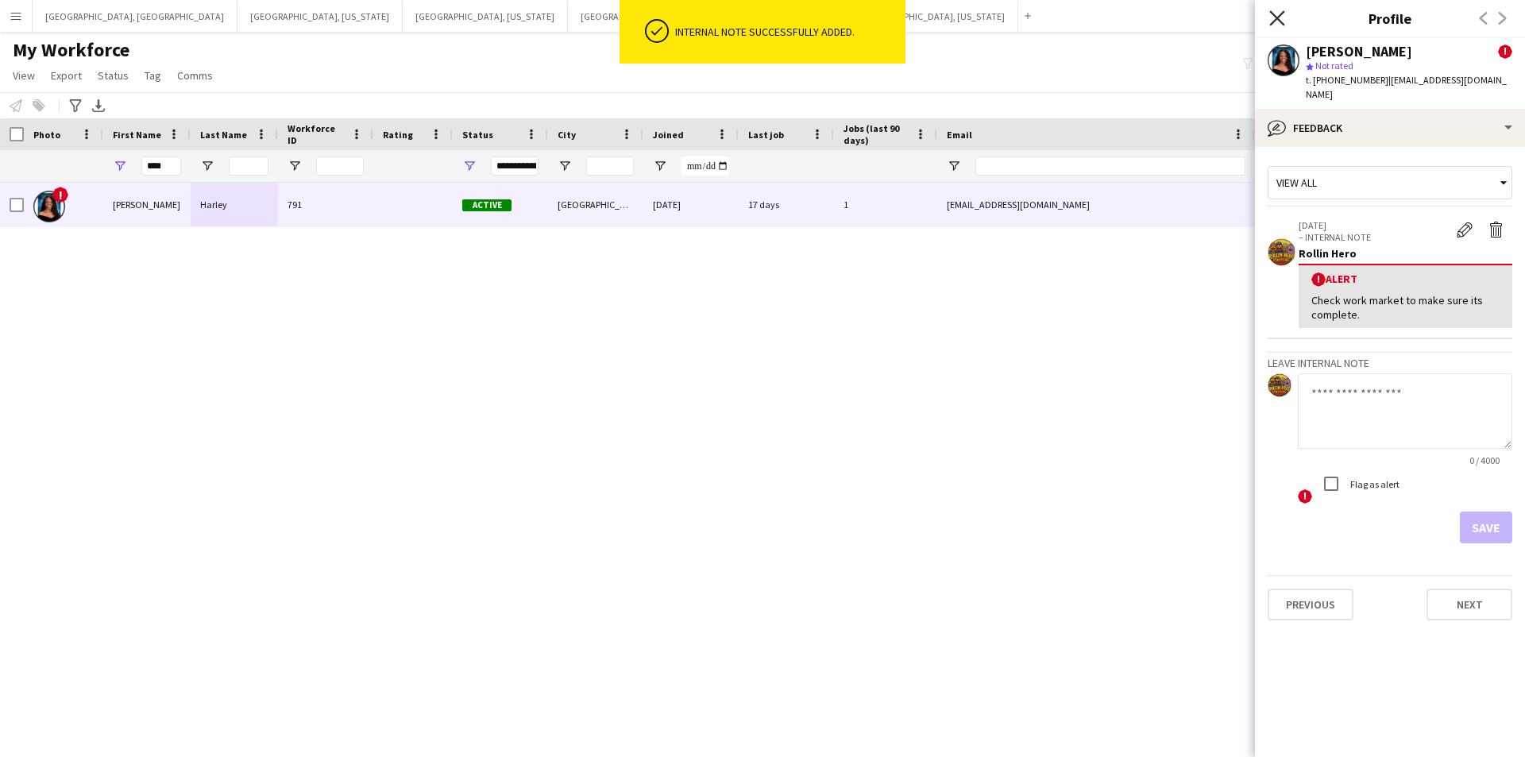
click at [1279, 16] on icon at bounding box center [1276, 17] width 15 height 15
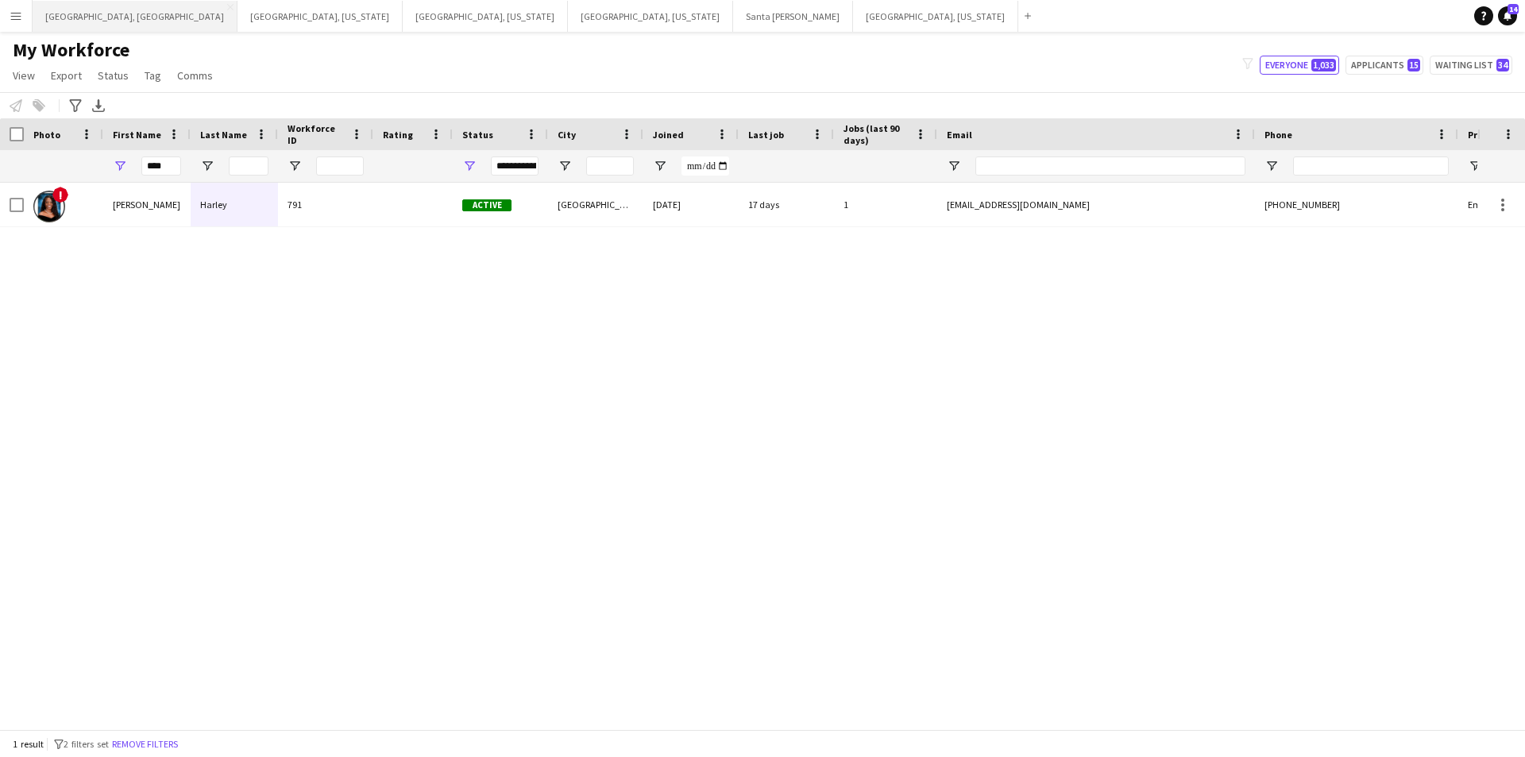
click at [71, 21] on button "[GEOGRAPHIC_DATA], [GEOGRAPHIC_DATA] Close" at bounding box center [135, 16] width 205 height 31
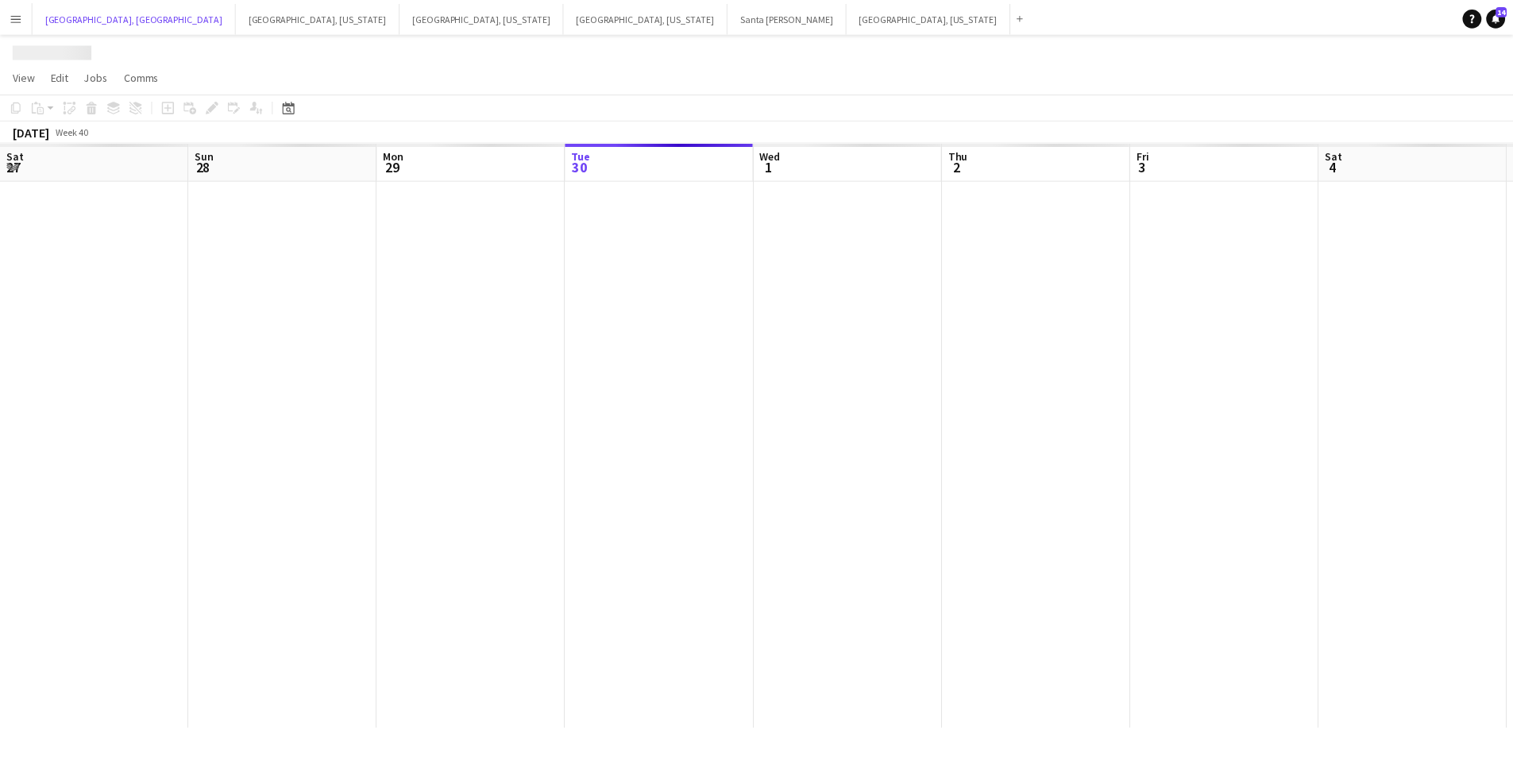
scroll to position [0, 380]
